Goal: Transaction & Acquisition: Purchase product/service

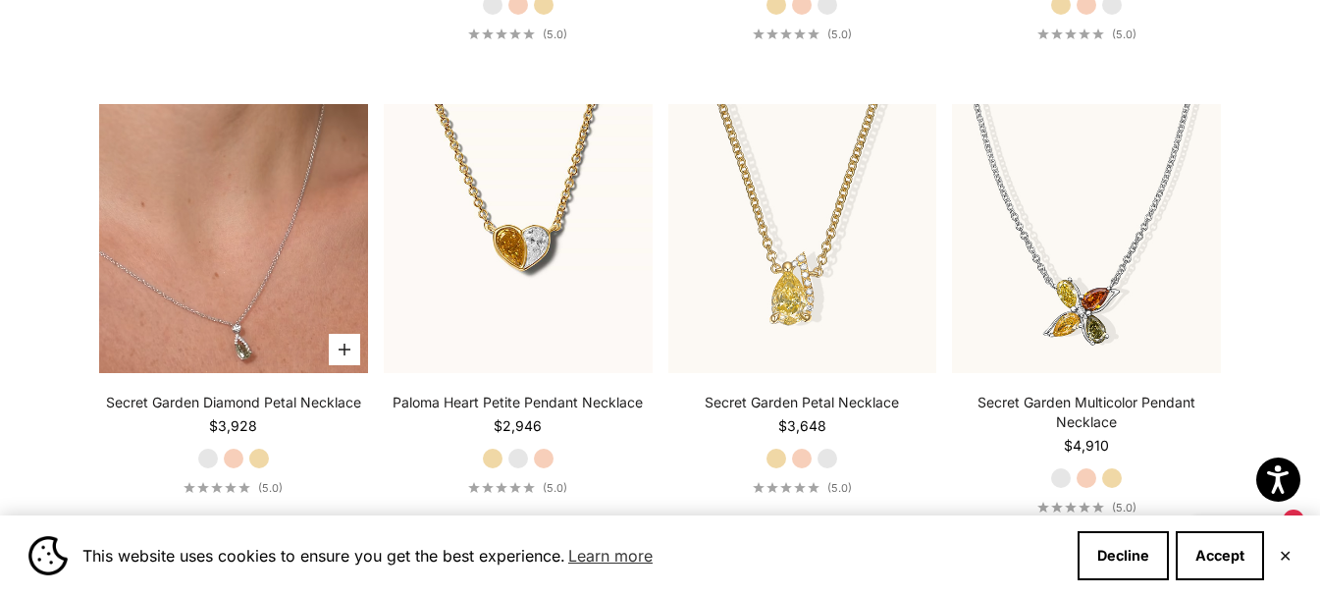
scroll to position [1865, 0]
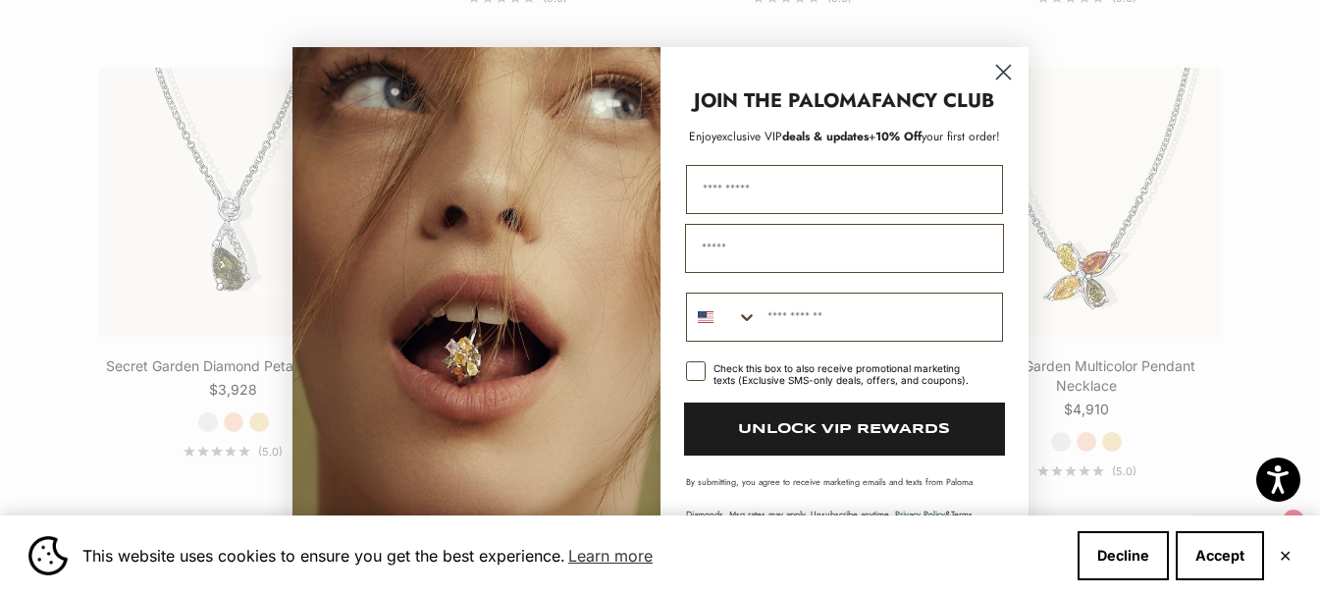
click at [1007, 69] on icon "Close dialog" at bounding box center [1003, 72] width 14 height 14
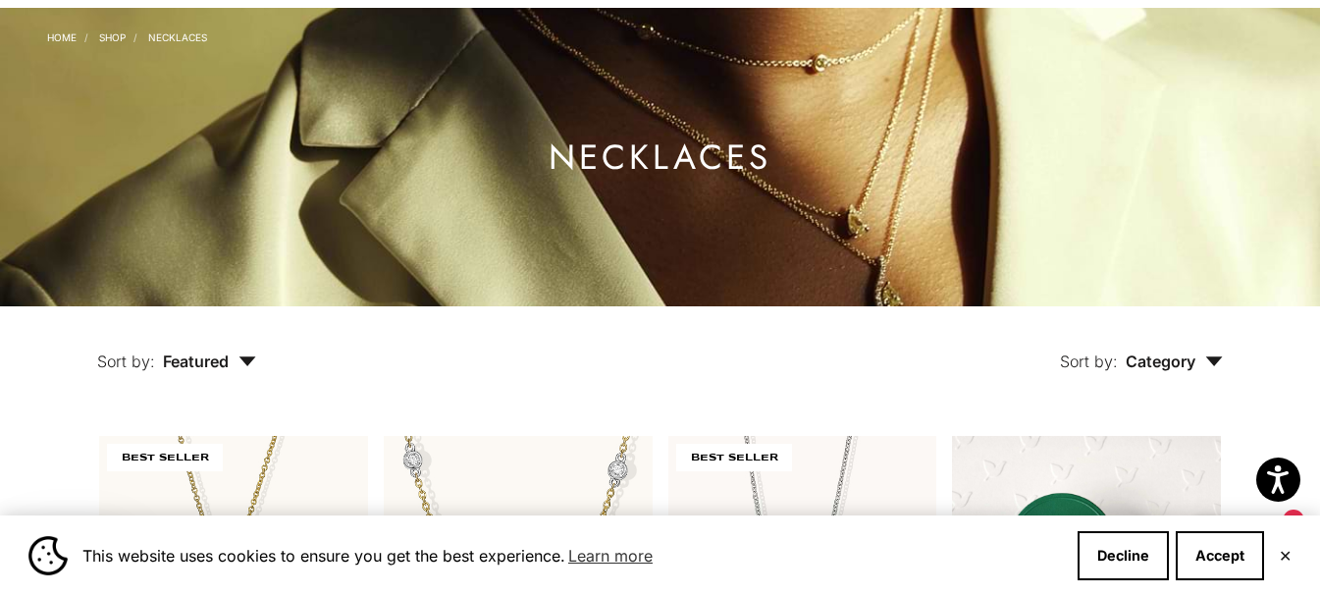
scroll to position [0, 0]
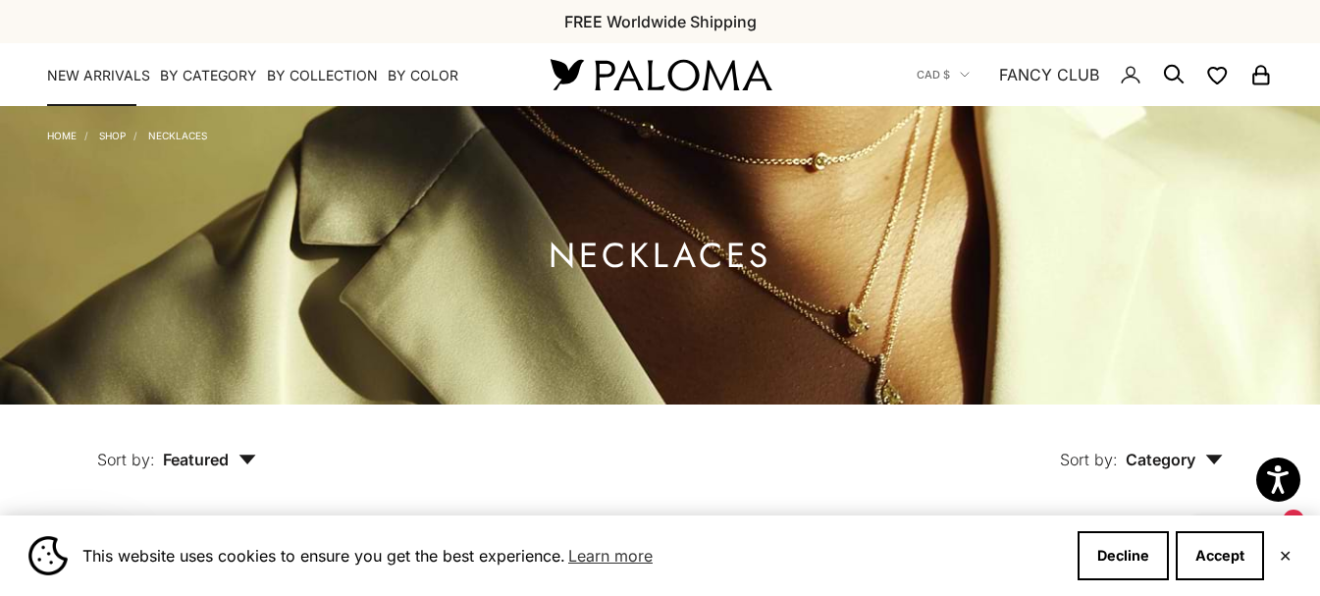
click at [118, 66] on link "NEW ARRIVALS" at bounding box center [98, 76] width 103 height 20
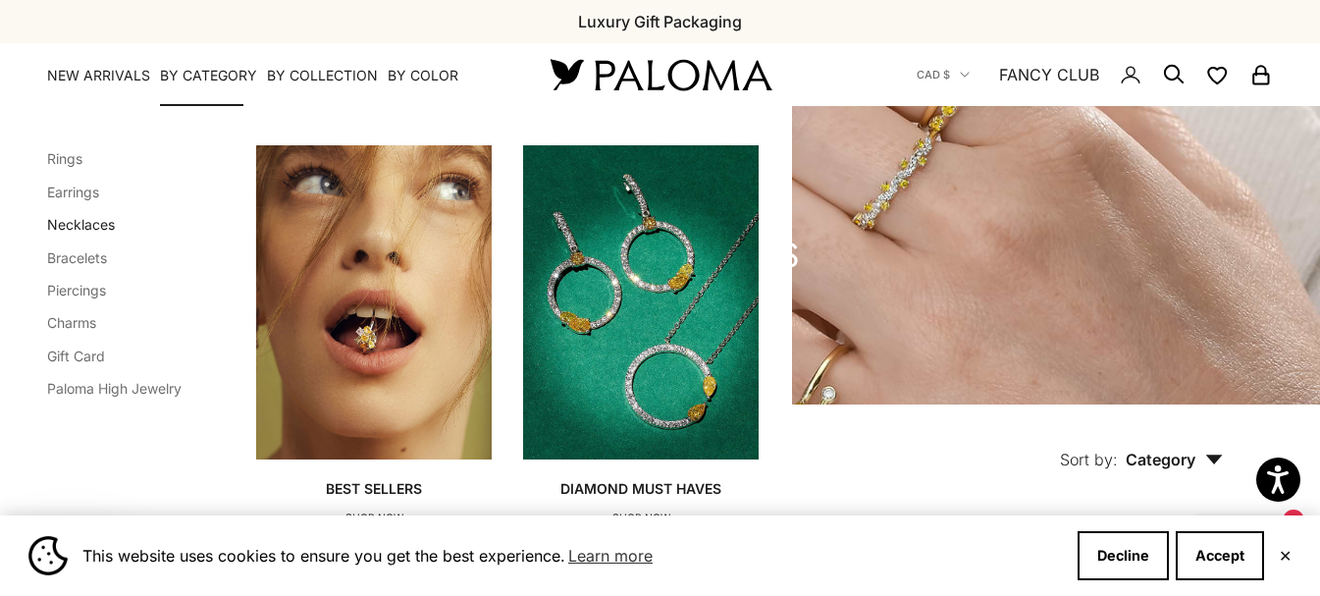
click at [87, 232] on link "Necklaces" at bounding box center [81, 224] width 68 height 17
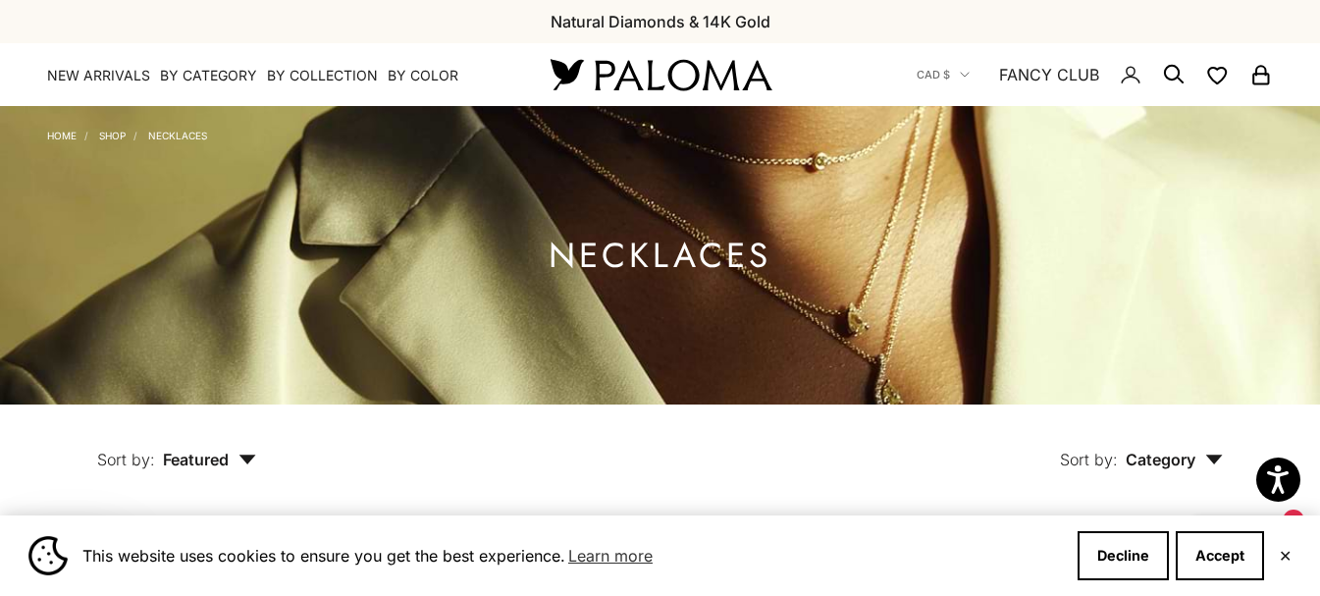
click at [251, 450] on span "Featured" at bounding box center [209, 460] width 93 height 20
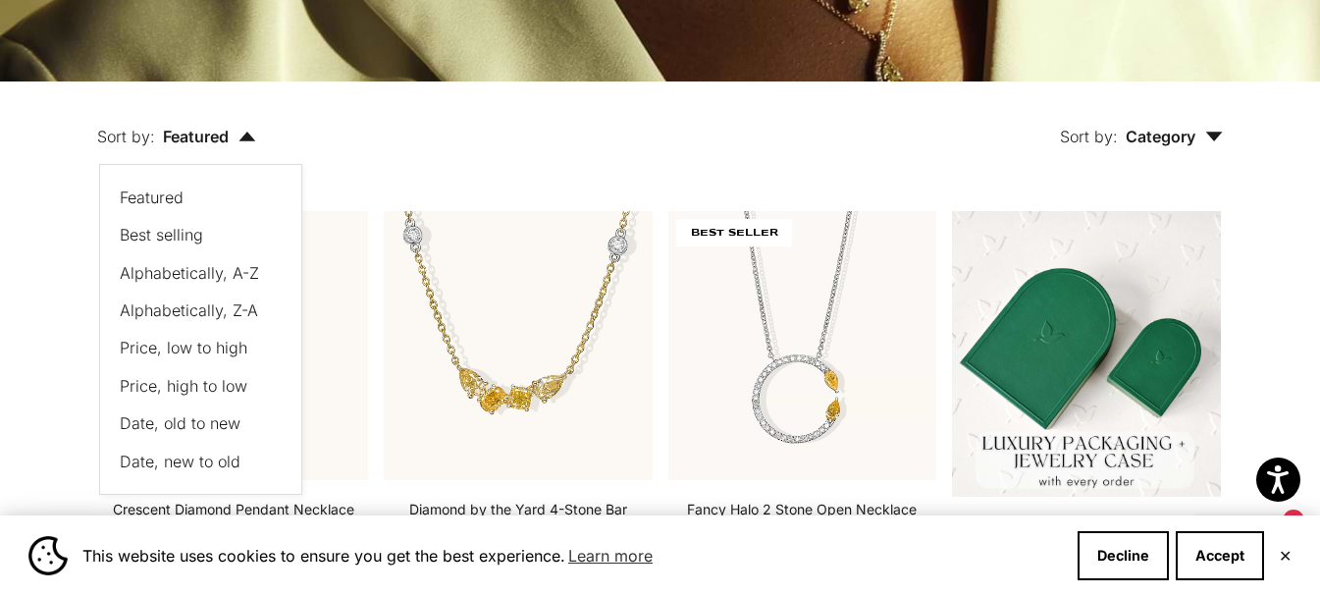
scroll to position [393, 0]
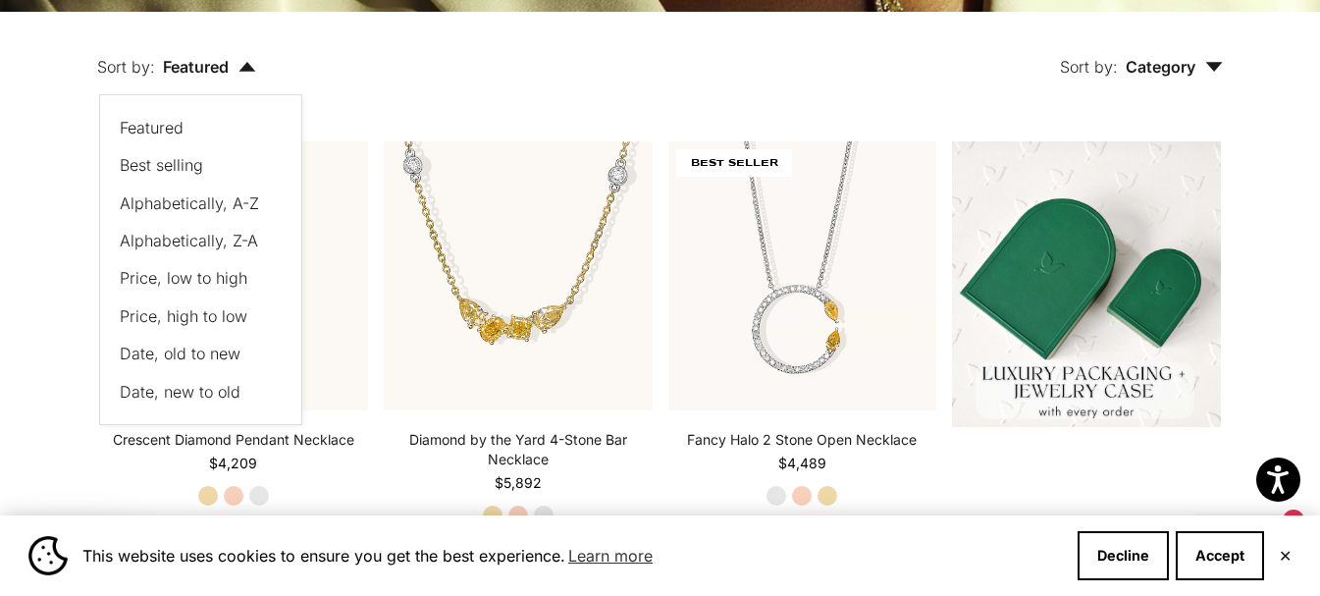
click at [214, 364] on button "Date, old to new" at bounding box center [191, 354] width 142 height 26
